Goal: Check status: Check status

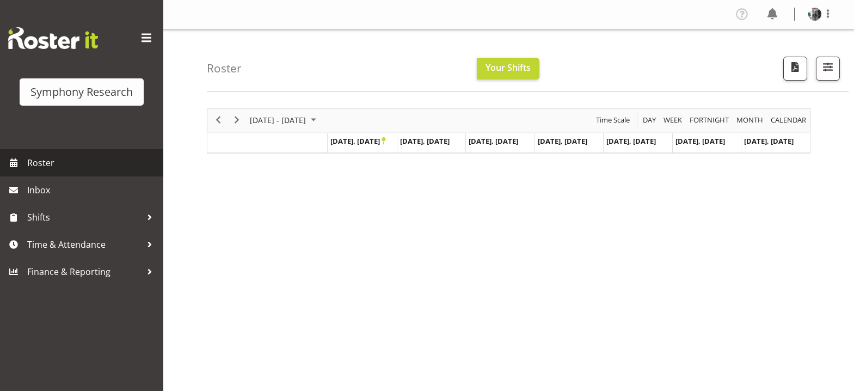
click at [43, 162] on span "Roster" at bounding box center [92, 163] width 131 height 16
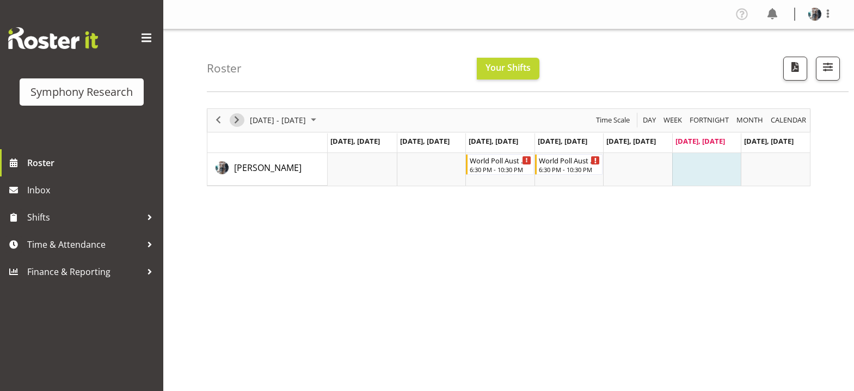
click at [238, 121] on span "Next" at bounding box center [236, 120] width 13 height 14
